Goal: Task Accomplishment & Management: Manage account settings

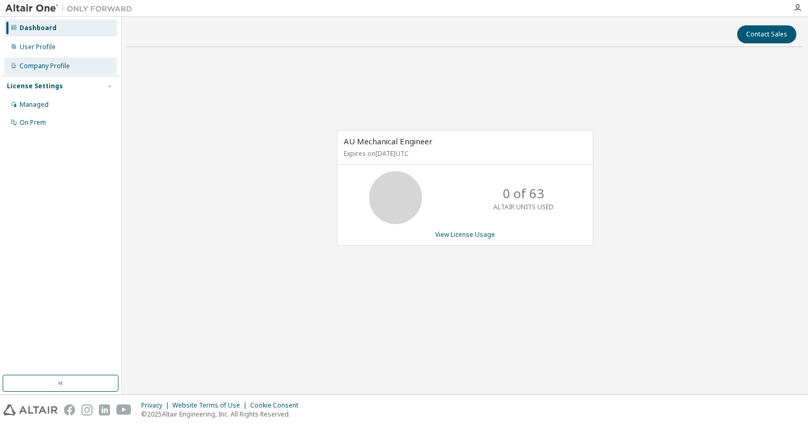
click at [32, 58] on div "Company Profile" at bounding box center [60, 66] width 113 height 17
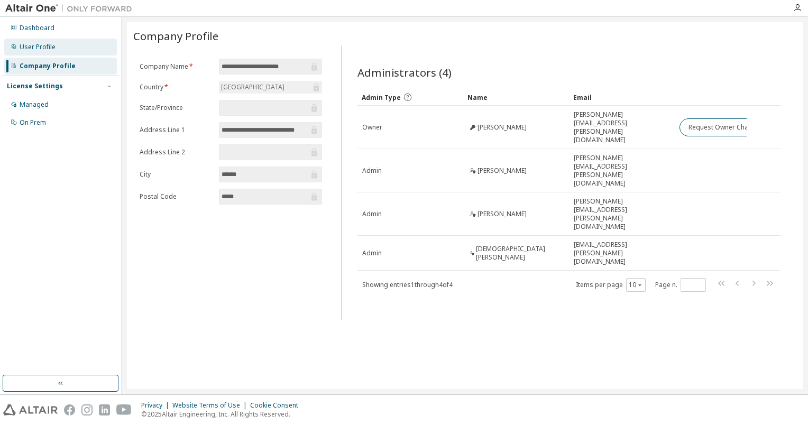
click at [47, 46] on div "User Profile" at bounding box center [38, 47] width 36 height 8
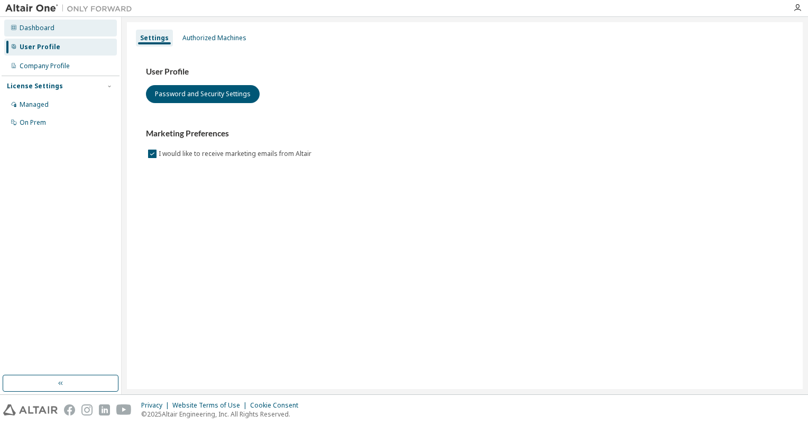
click at [54, 29] on div "Dashboard" at bounding box center [60, 28] width 113 height 17
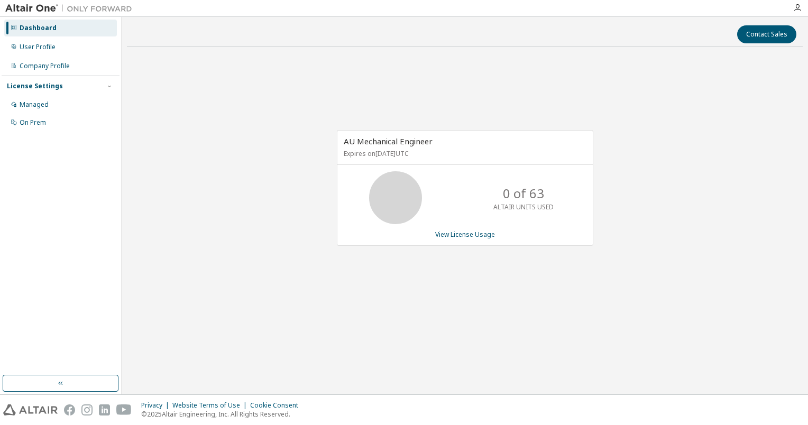
click at [468, 239] on div "AU Mechanical Engineer Expires on [DATE] UTC 0 of 63 ALTAIR UNITS USED View Lic…" at bounding box center [465, 188] width 257 height 116
click at [471, 232] on link "View License Usage" at bounding box center [465, 234] width 60 height 9
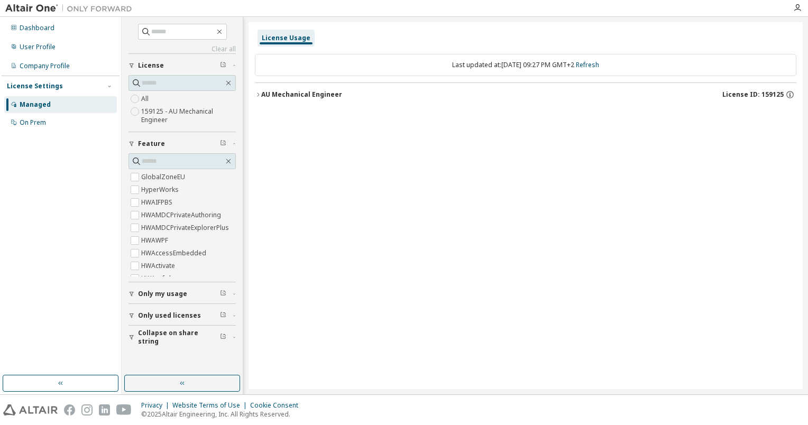
click at [264, 93] on div "AU Mechanical Engineer" at bounding box center [301, 94] width 81 height 8
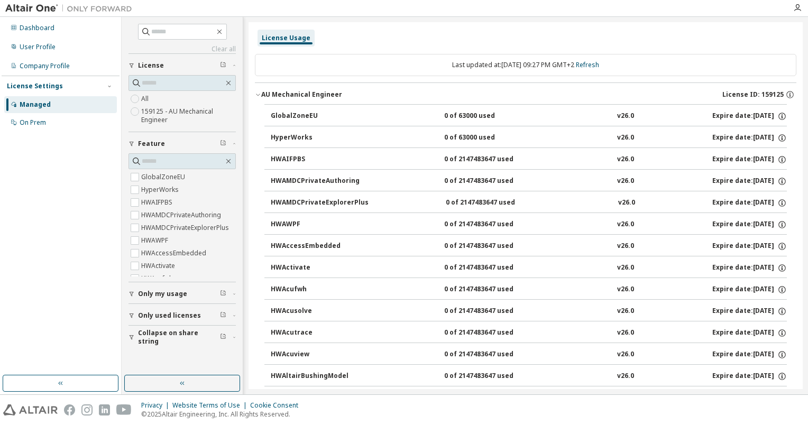
click at [43, 37] on div "Dashboard User Profile Company Profile License Settings Managed On Prem" at bounding box center [61, 76] width 118 height 114
click at [43, 33] on div "Dashboard" at bounding box center [60, 28] width 113 height 17
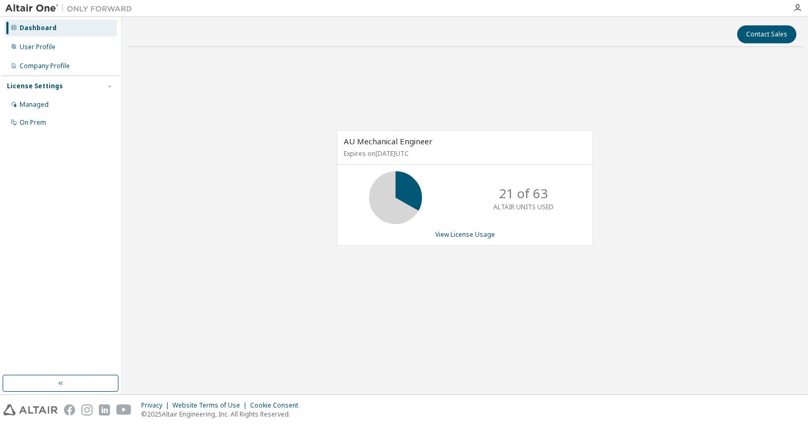
click at [659, 278] on div "AU Mechanical Engineer Expires on [DATE] UTC 21 of 63 ALTAIR UNITS USED View Li…" at bounding box center [465, 194] width 676 height 277
